Goal: Check status

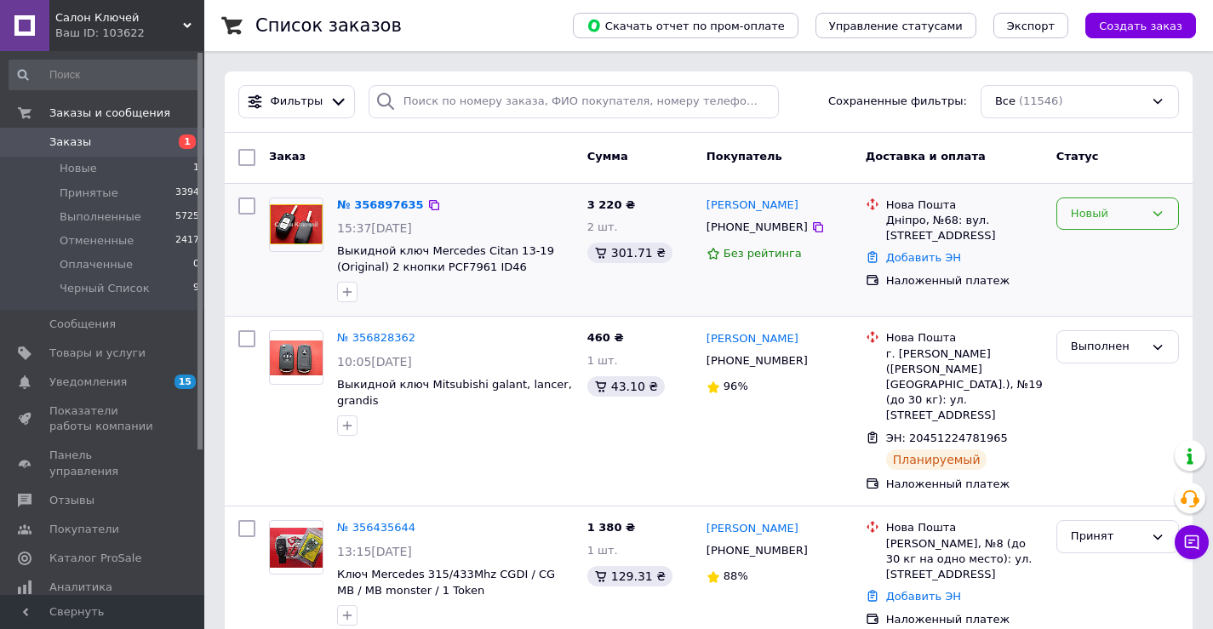
click at [1142, 218] on div "Новый" at bounding box center [1107, 214] width 73 height 18
click at [1127, 254] on li "Принят" at bounding box center [1117, 248] width 121 height 31
drag, startPoint x: 726, startPoint y: 231, endPoint x: 792, endPoint y: 231, distance: 66.4
click at [792, 231] on div "[PHONE_NUMBER]" at bounding box center [779, 227] width 149 height 19
copy div "0982988973"
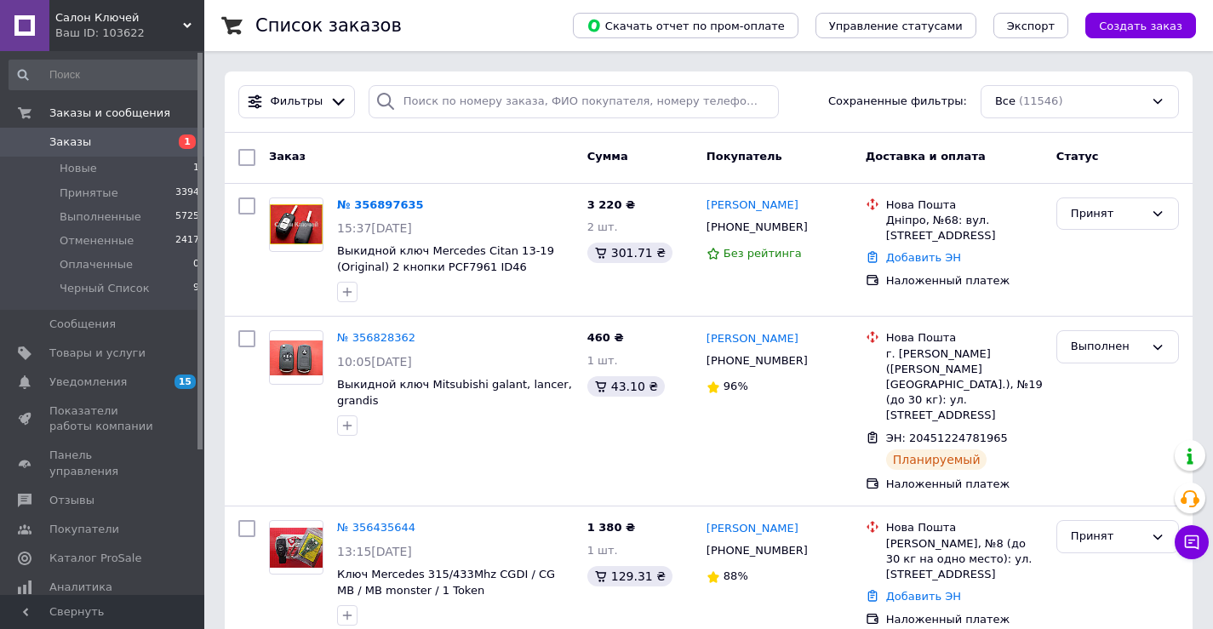
click at [1175, 164] on div "Статус" at bounding box center [1117, 157] width 136 height 31
click at [375, 204] on link "№ 356897635" at bounding box center [380, 204] width 87 height 13
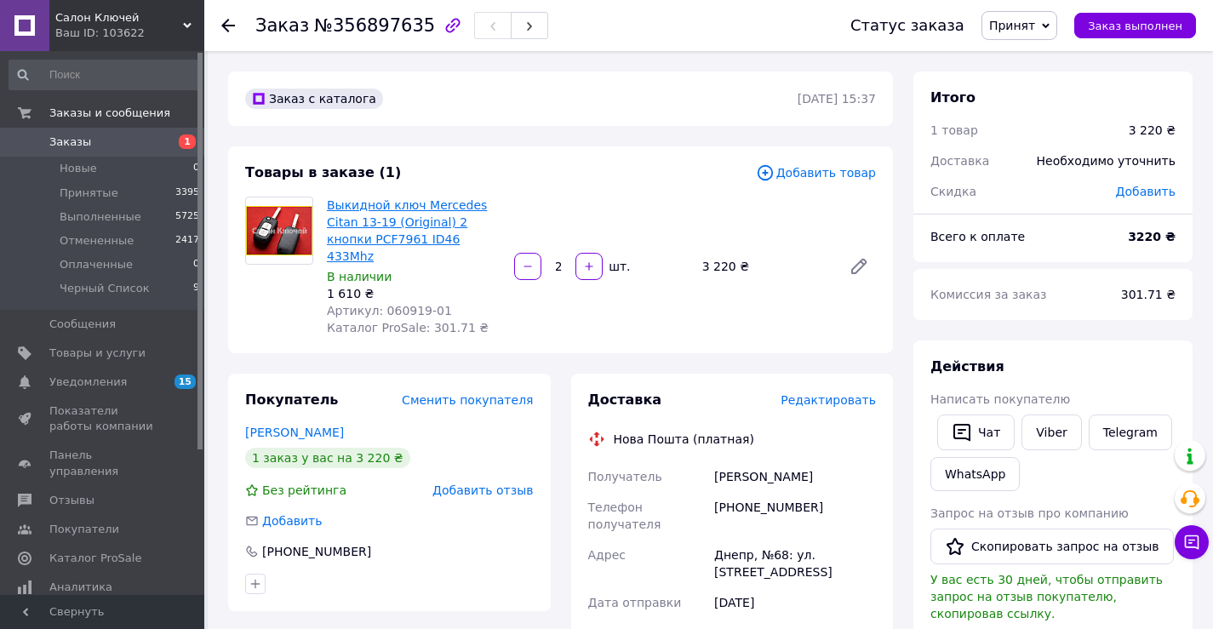
click at [371, 226] on link "Выкидной ключ Mercedes Citan 13-19 (Original) 2 кнопки PCF7961 ID46 433Mhz" at bounding box center [407, 230] width 160 height 65
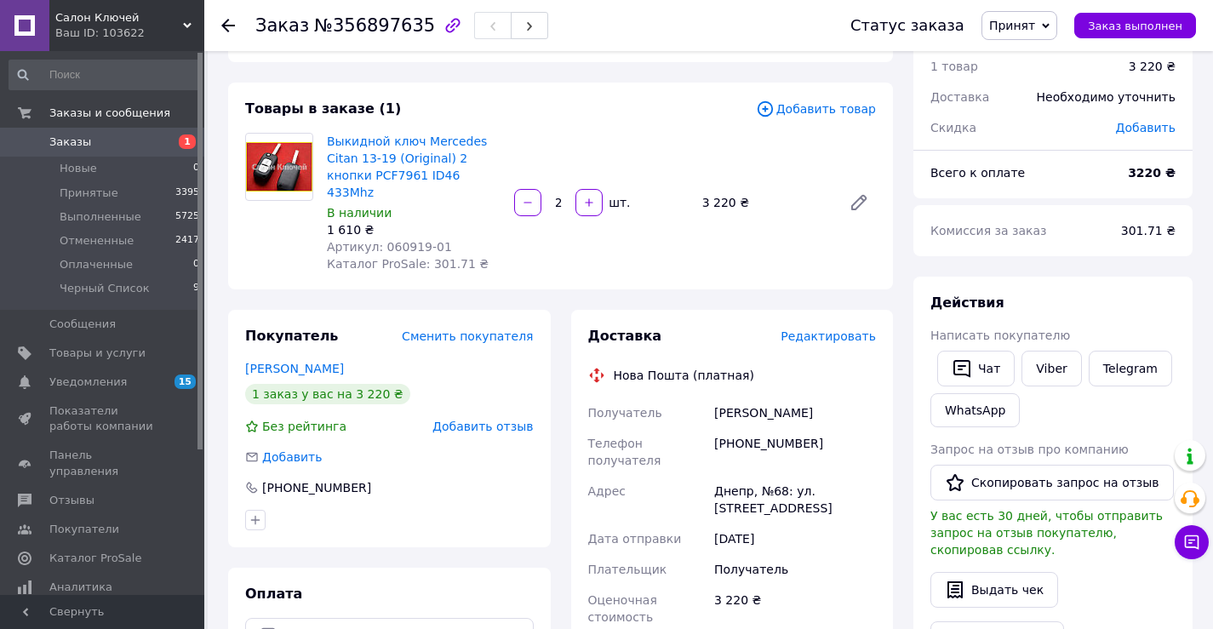
scroll to position [170, 0]
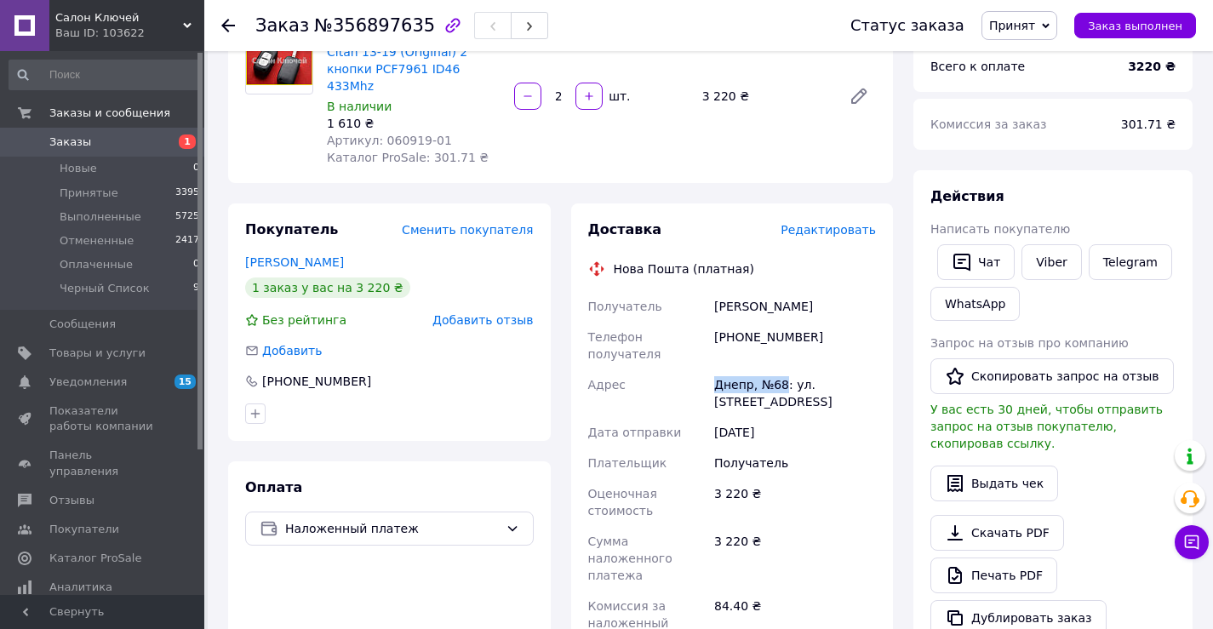
drag, startPoint x: 781, startPoint y: 351, endPoint x: 715, endPoint y: 347, distance: 66.5
click at [715, 369] on div "Днепр, №68: ул. [STREET_ADDRESS]" at bounding box center [795, 393] width 168 height 48
